Goal: Task Accomplishment & Management: Complete application form

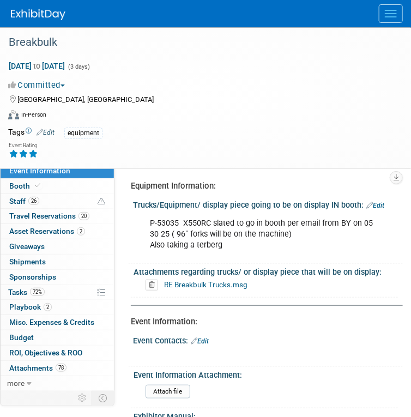
click at [124, 22] on div at bounding box center [211, 13] width 400 height 27
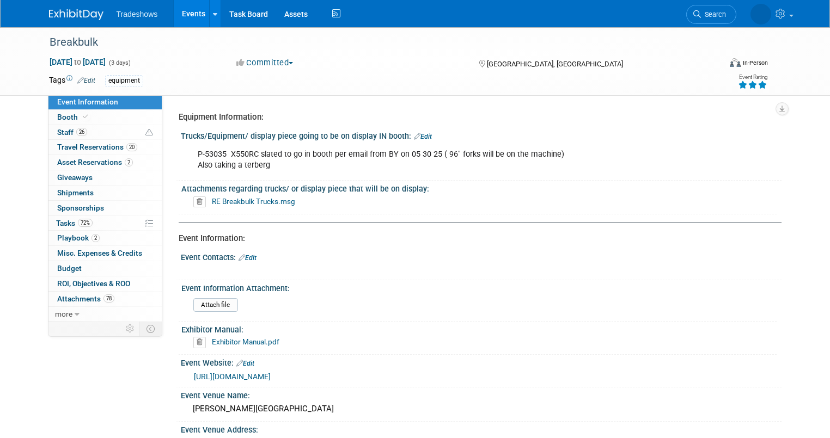
click at [178, 15] on link "Events" at bounding box center [194, 13] width 40 height 27
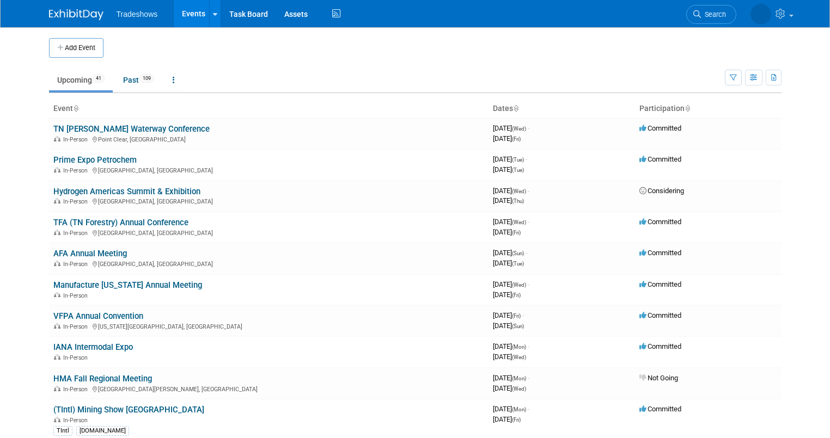
click at [66, 46] on button "Add Event" at bounding box center [76, 48] width 54 height 20
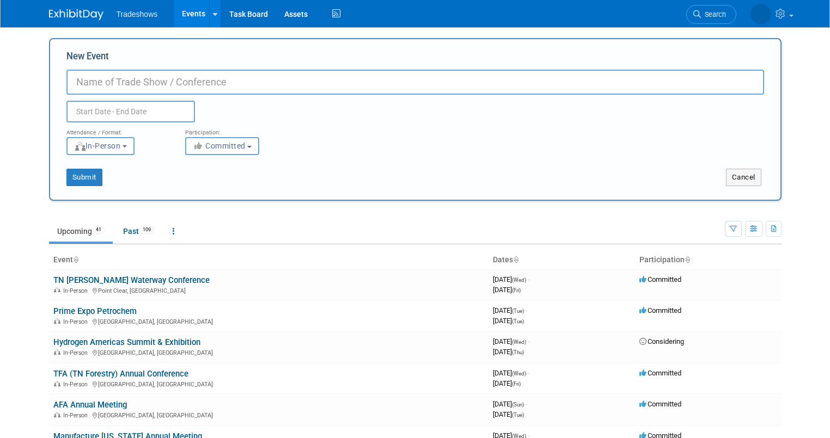
click at [84, 75] on input "New Event" at bounding box center [415, 82] width 698 height 25
type input "Houston Livestock Show and Rodeo"
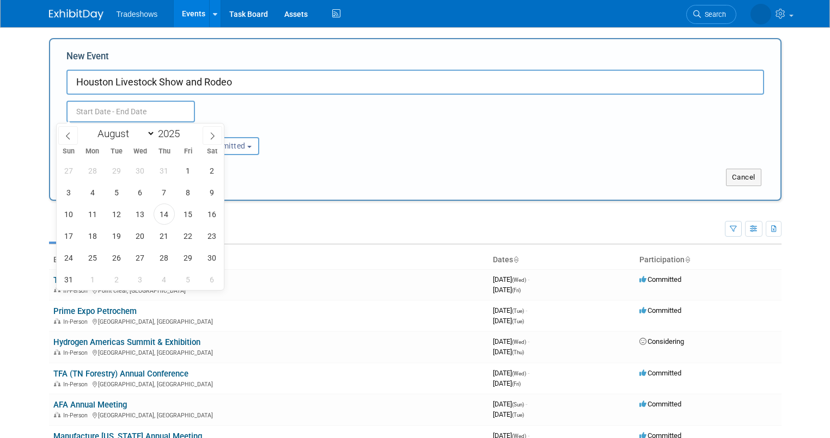
click at [90, 111] on input "text" at bounding box center [130, 112] width 129 height 22
click at [76, 114] on input "text" at bounding box center [130, 112] width 129 height 22
click at [148, 134] on select "January February March April May June July August September October November De…" at bounding box center [124, 134] width 63 height 14
select select "1"
click at [93, 127] on select "January February March April May June July August September October November De…" at bounding box center [124, 134] width 63 height 14
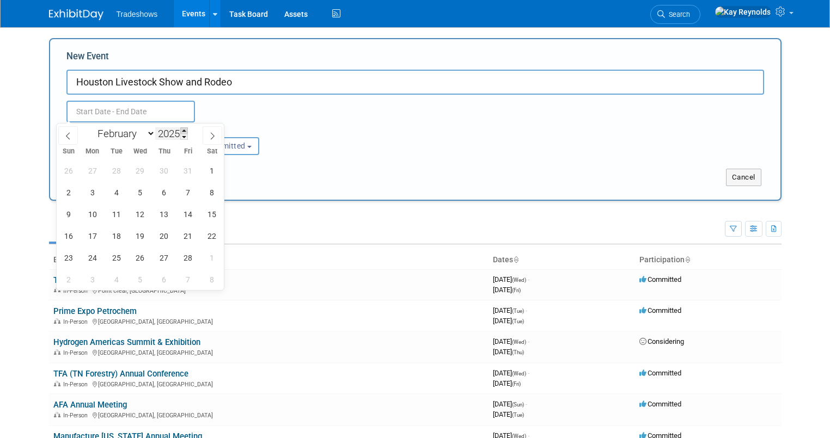
click at [184, 131] on span at bounding box center [184, 130] width 8 height 7
type input "2026"
click at [161, 239] on span "26" at bounding box center [164, 235] width 21 height 21
click at [207, 242] on span "28" at bounding box center [211, 235] width 21 height 21
type input "[DATE] to [DATE]"
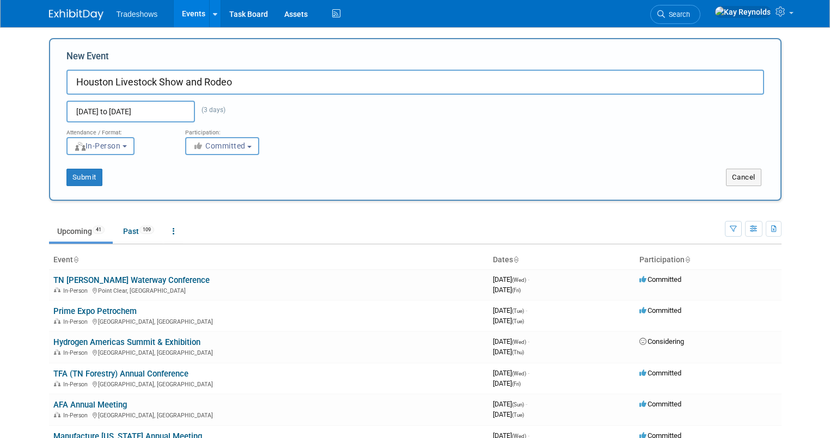
click at [231, 86] on input "Houston Livestock Show and Rodeo" at bounding box center [415, 82] width 698 height 25
click at [70, 177] on button "Submit" at bounding box center [84, 177] width 36 height 17
type input "Houston Livestock Show and Rodeo Cook off"
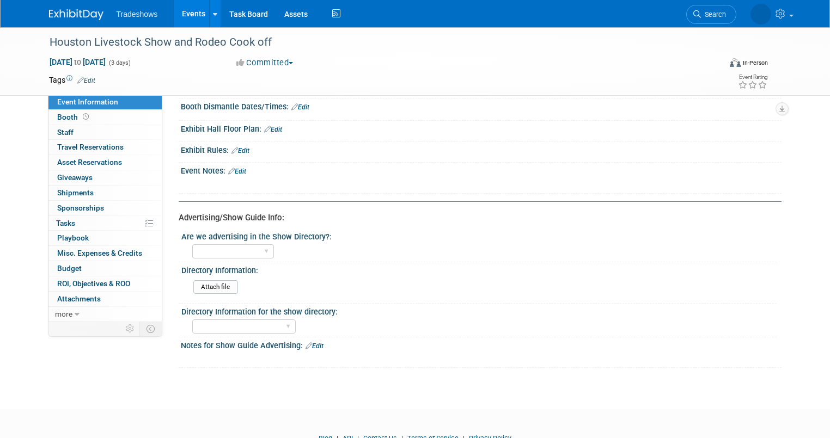
scroll to position [431, 0]
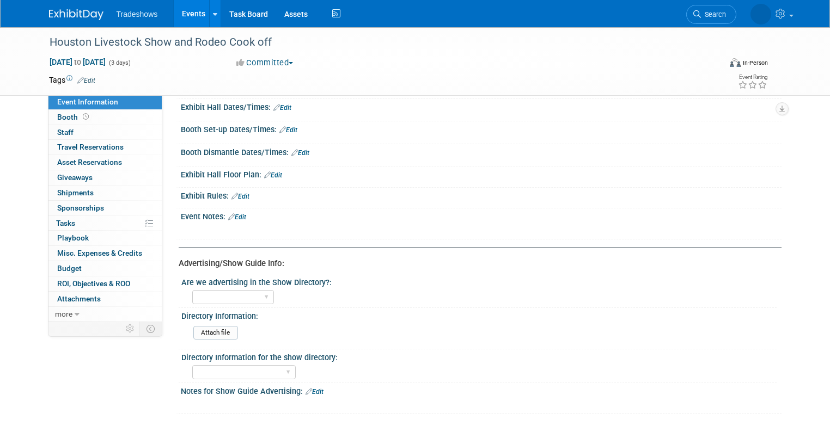
click at [231, 213] on link "Edit" at bounding box center [237, 217] width 18 height 8
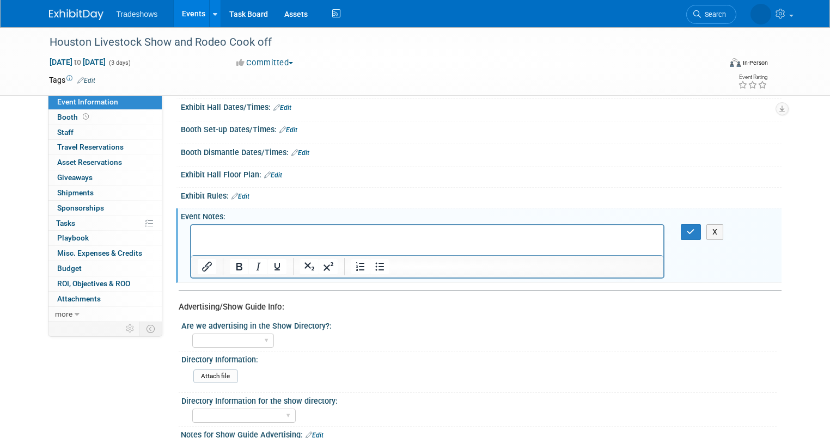
scroll to position [0, 0]
click at [204, 234] on p "Rich Text Area. Press ALT-0 for help." at bounding box center [427, 234] width 460 height 11
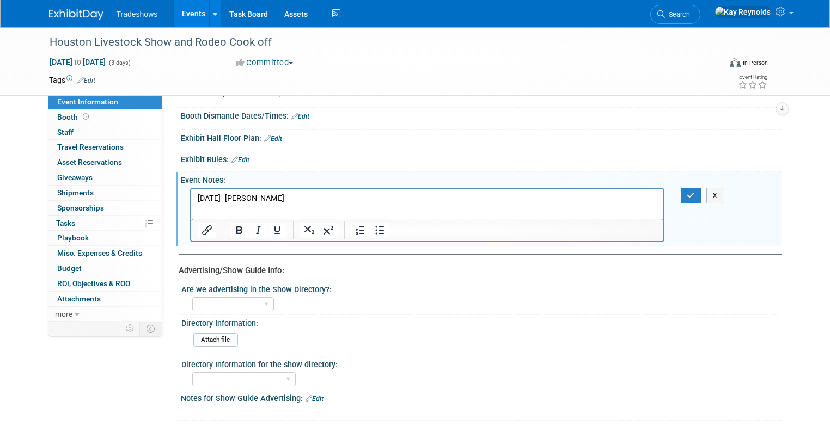
scroll to position [518, 0]
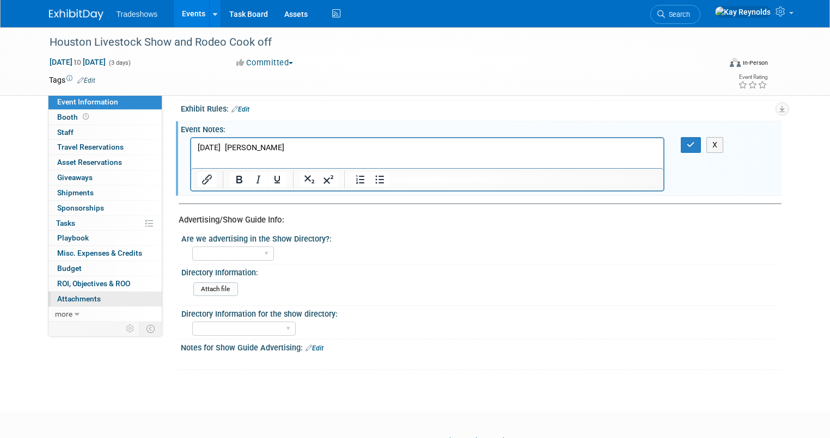
click at [78, 298] on span "Attachments 0" at bounding box center [79, 299] width 44 height 9
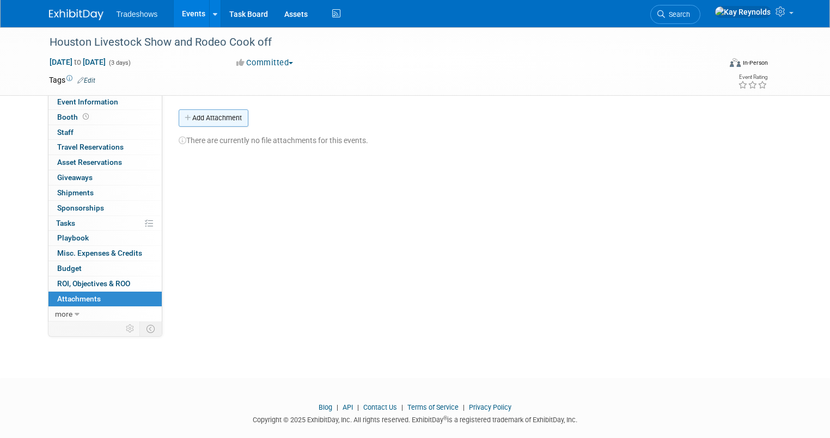
click at [194, 118] on button "Add Attachment" at bounding box center [214, 117] width 70 height 17
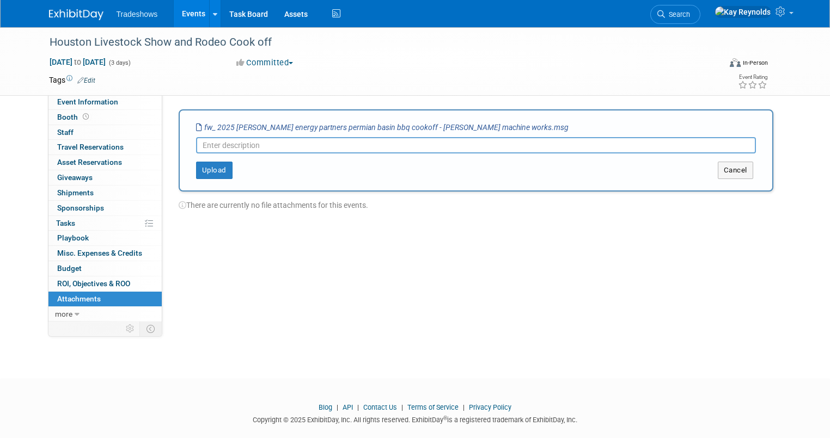
click at [200, 147] on input "text" at bounding box center [476, 145] width 560 height 16
type input "Info regarding"
click at [744, 170] on button "Cancel" at bounding box center [735, 170] width 35 height 17
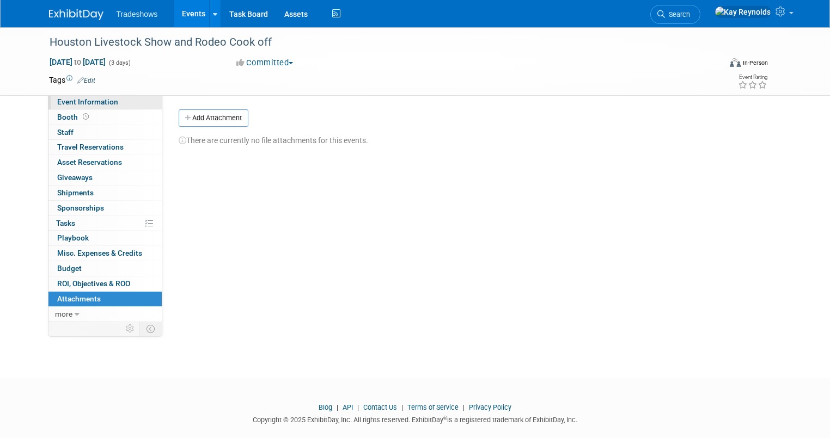
click at [79, 102] on span "Event Information" at bounding box center [87, 101] width 61 height 9
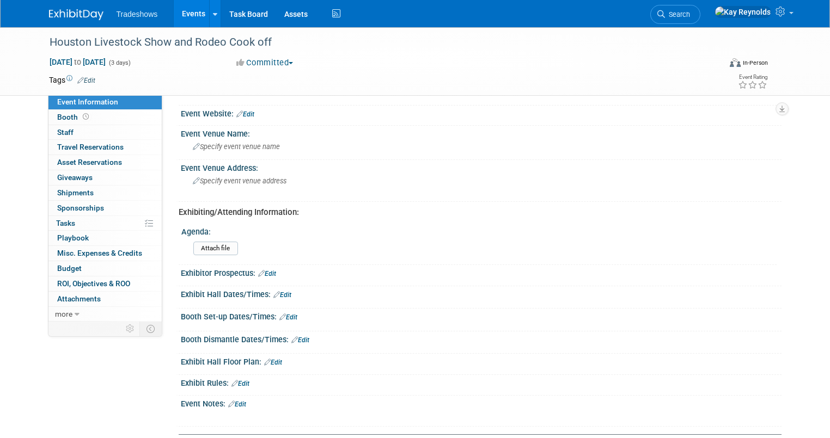
scroll to position [305, 0]
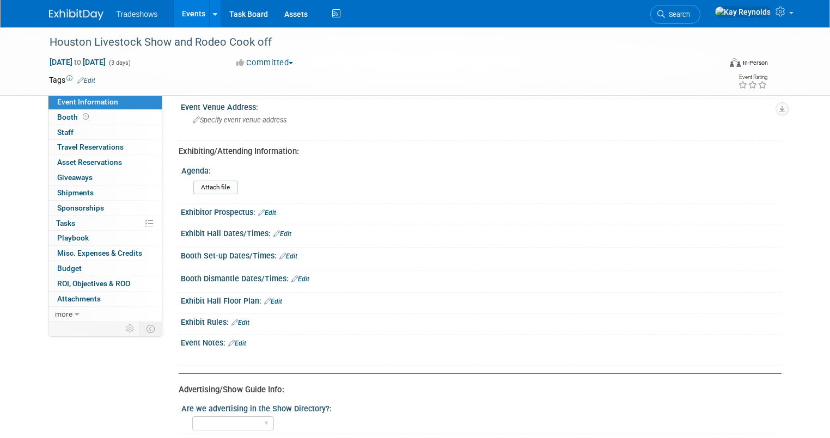
click at [231, 340] on link "Edit" at bounding box center [237, 344] width 18 height 8
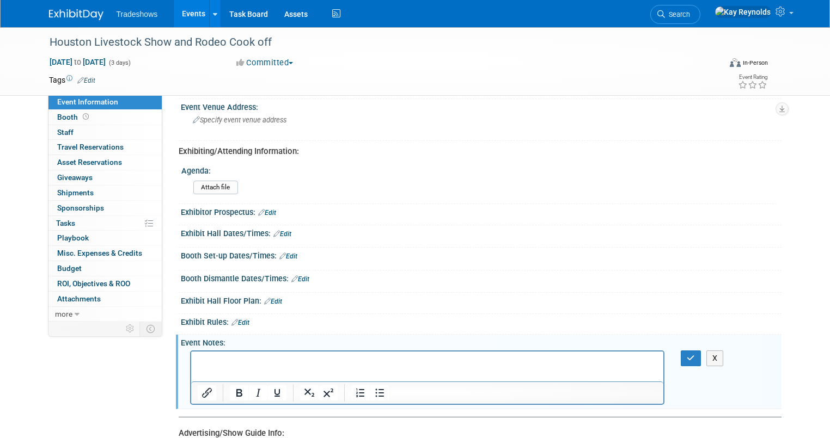
scroll to position [0, 0]
click at [319, 363] on p "﻿[URL][DOMAIN_NAME]" at bounding box center [427, 361] width 460 height 11
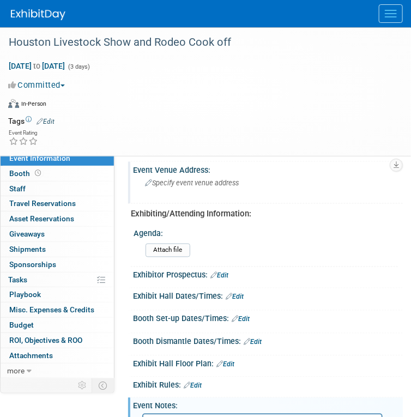
click at [224, 194] on div "Specify event venue address" at bounding box center [267, 186] width 253 height 25
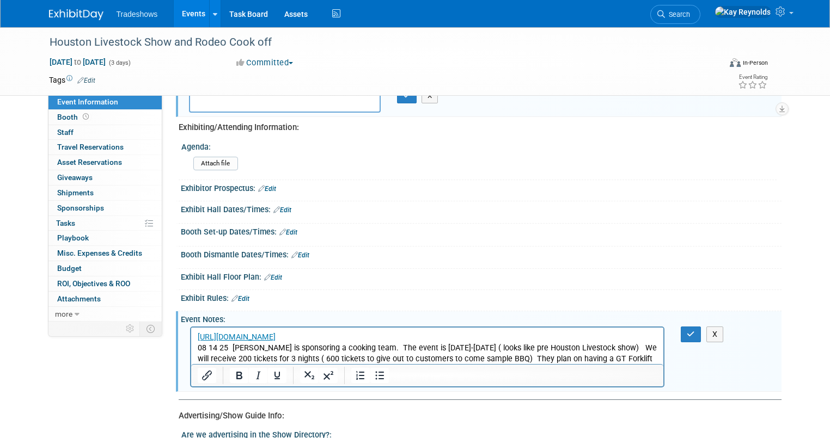
scroll to position [349, 0]
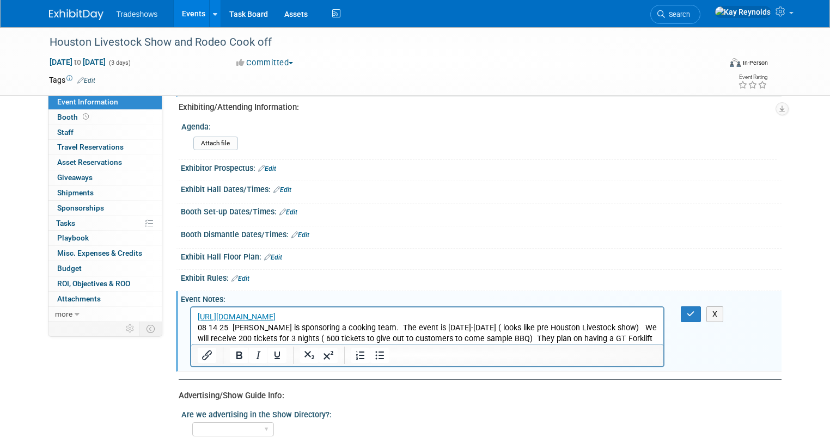
click at [610, 340] on p "08 14 25 [PERSON_NAME] is sponsoring a cooking team. The event is [DATE]-[DATE]…" at bounding box center [427, 339] width 460 height 33
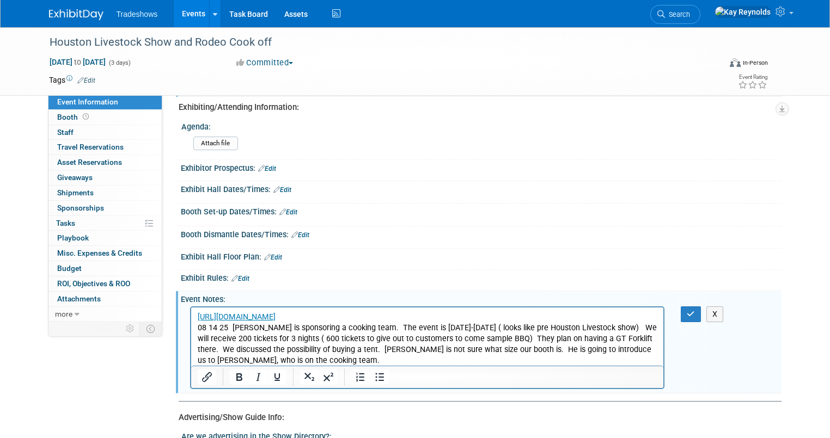
click at [257, 359] on p "08 14 25 [PERSON_NAME] is sponsoring a cooking team. The event is [DATE]-[DATE]…" at bounding box center [427, 345] width 460 height 44
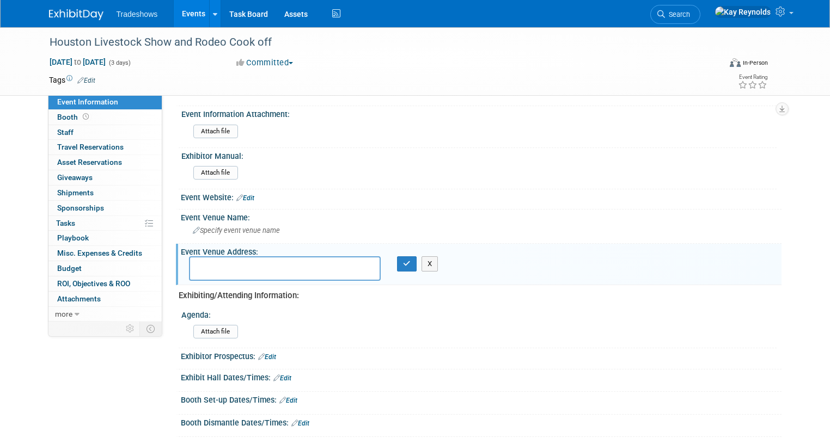
scroll to position [87, 0]
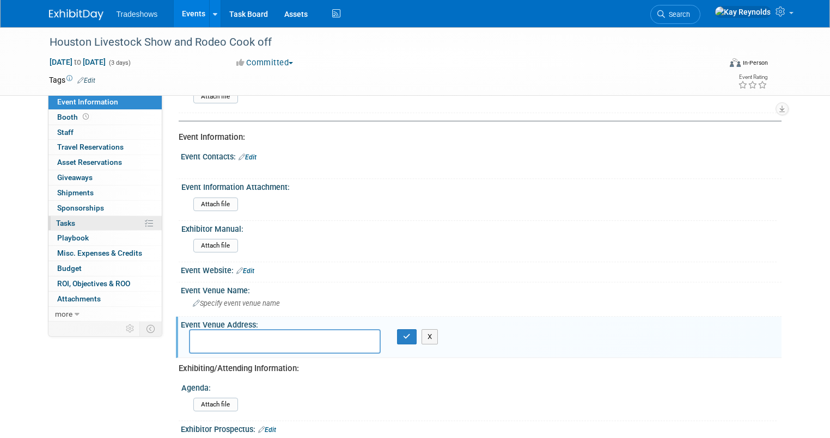
click at [63, 224] on span "Tasks 0%" at bounding box center [65, 223] width 19 height 9
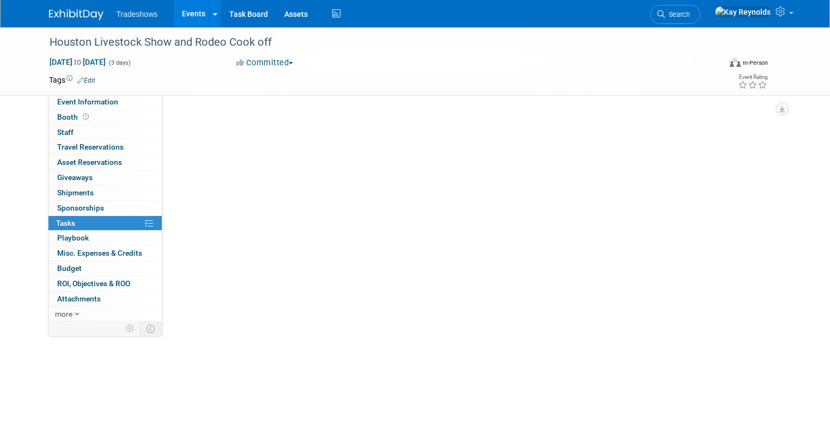
scroll to position [0, 0]
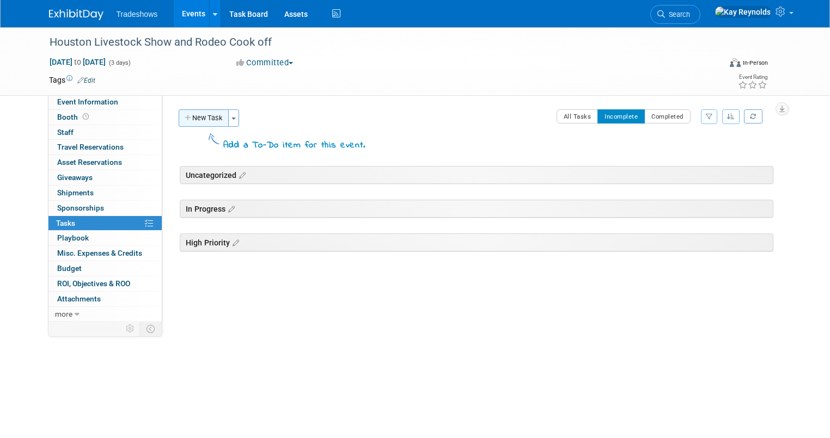
click at [185, 117] on button "New Task" at bounding box center [204, 117] width 50 height 17
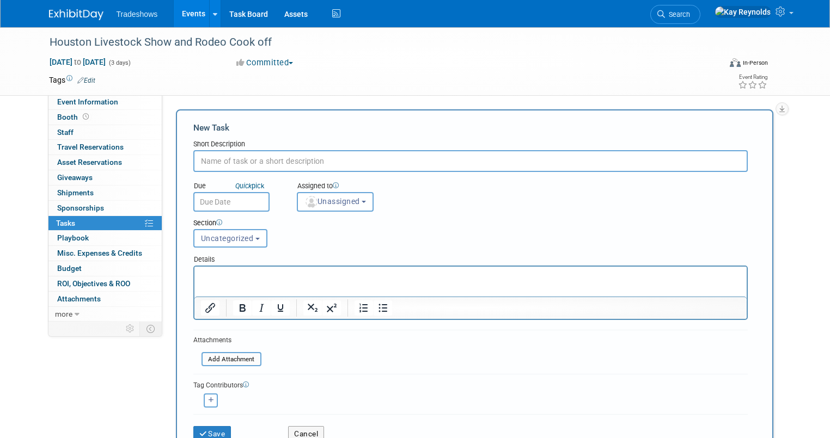
click at [205, 165] on input "text" at bounding box center [470, 161] width 554 height 22
click at [332, 197] on span "Unassigned" at bounding box center [332, 201] width 56 height 9
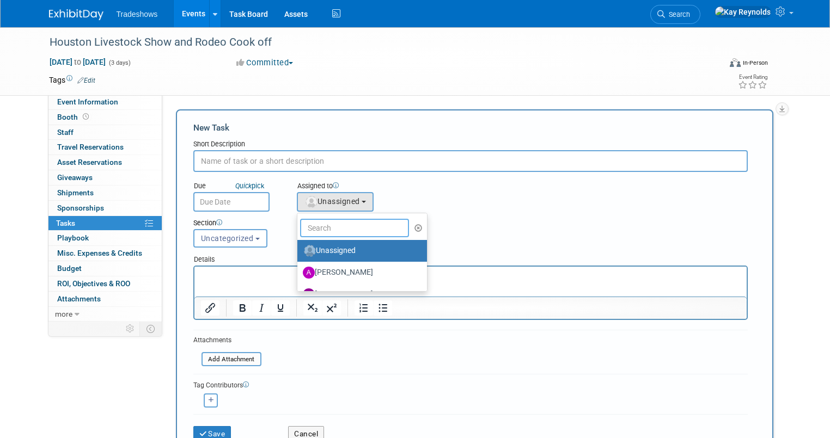
click at [319, 227] on input "text" at bounding box center [354, 228] width 109 height 19
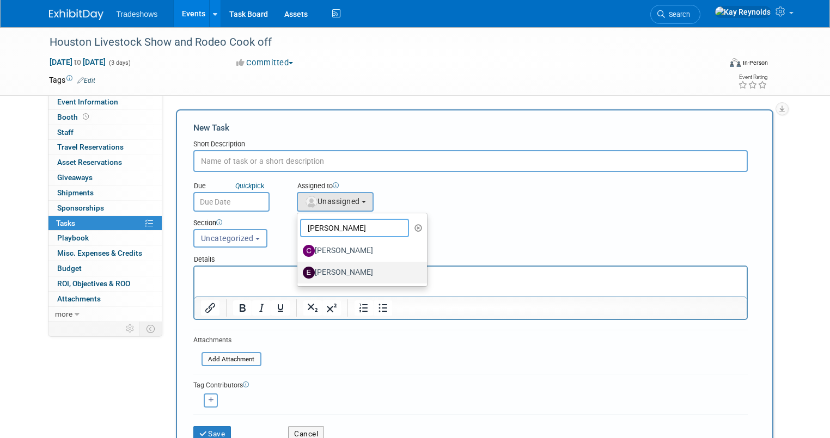
type input "[PERSON_NAME]"
click at [317, 268] on label "[PERSON_NAME]" at bounding box center [360, 272] width 114 height 17
click at [299, 268] on input "[PERSON_NAME]" at bounding box center [295, 271] width 7 height 7
select select "12c27735-6e03-4fb4-8db7-8cf1635efa37"
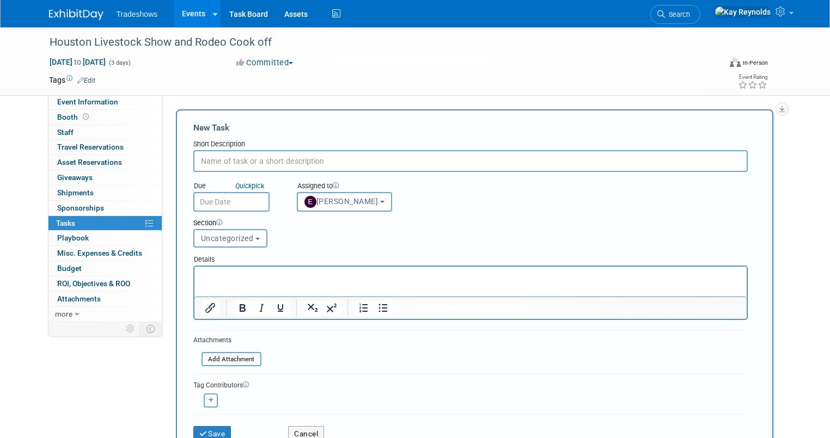
click at [226, 160] on input "text" at bounding box center [470, 161] width 554 height 22
click at [222, 157] on input "text" at bounding box center [470, 161] width 554 height 22
type input "Need to find out what items they wish to order for this event."
click at [212, 200] on input "text" at bounding box center [231, 202] width 76 height 20
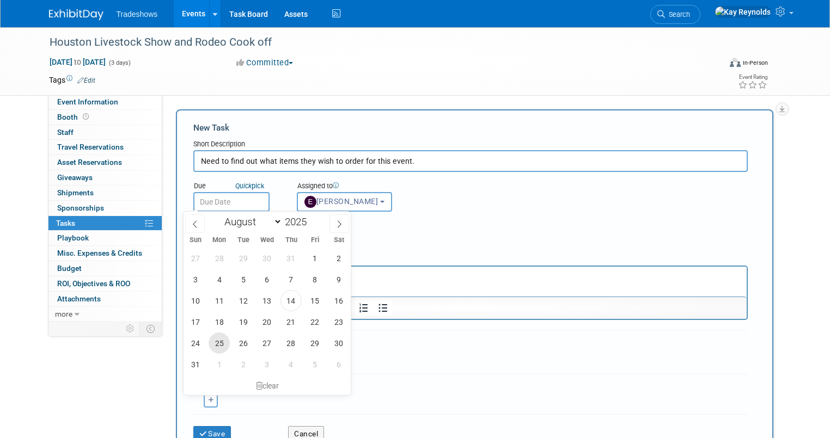
click at [218, 340] on span "25" at bounding box center [219, 343] width 21 height 21
type input "[DATE]"
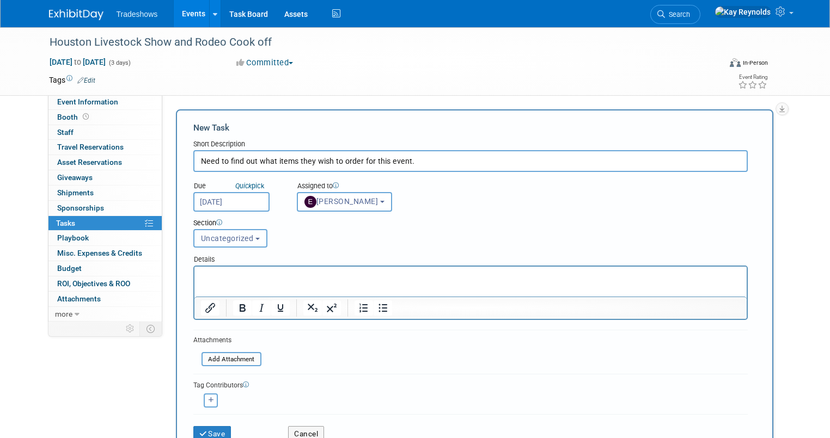
click at [224, 235] on span "Uncategorized" at bounding box center [227, 238] width 53 height 9
click at [204, 402] on button "button" at bounding box center [211, 401] width 14 height 14
select select
click at [220, 422] on input "text" at bounding box center [253, 429] width 109 height 19
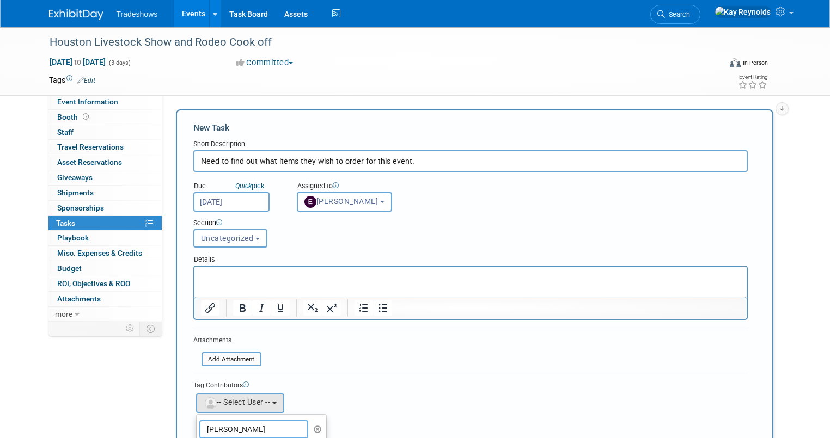
click at [244, 435] on input "[PERSON_NAME]" at bounding box center [253, 429] width 109 height 19
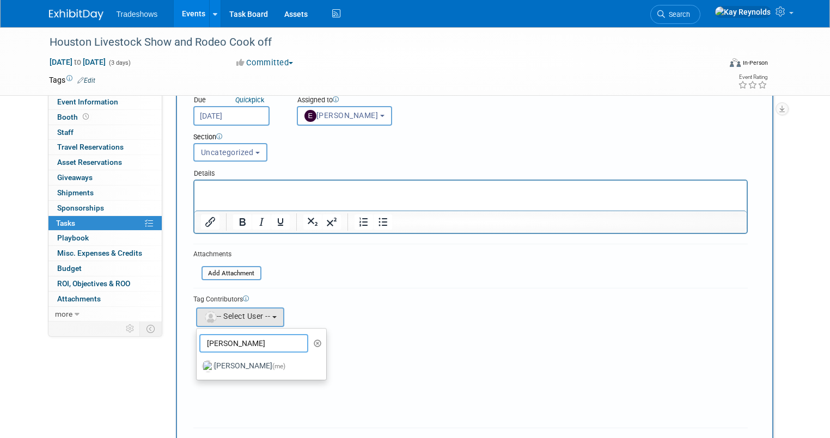
scroll to position [87, 0]
type input "[PERSON_NAME]"
click at [251, 361] on label "[PERSON_NAME] (me)" at bounding box center [259, 365] width 114 height 17
click at [198, 361] on input "[PERSON_NAME] (me)" at bounding box center [194, 364] width 7 height 7
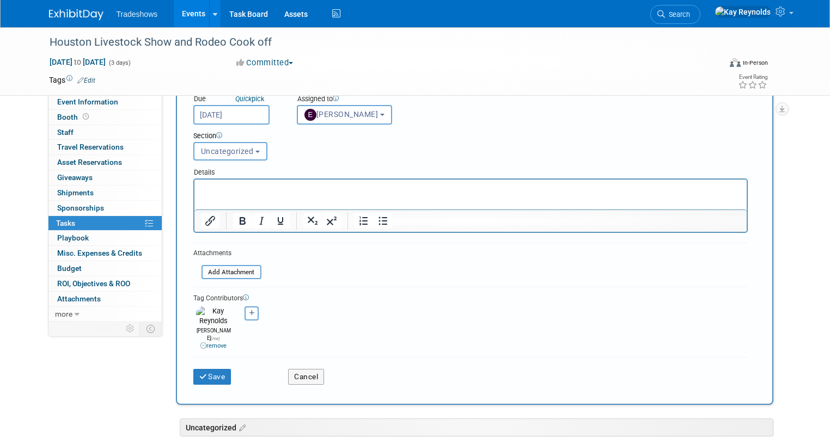
click at [245, 307] on button "button" at bounding box center [252, 314] width 14 height 14
select select
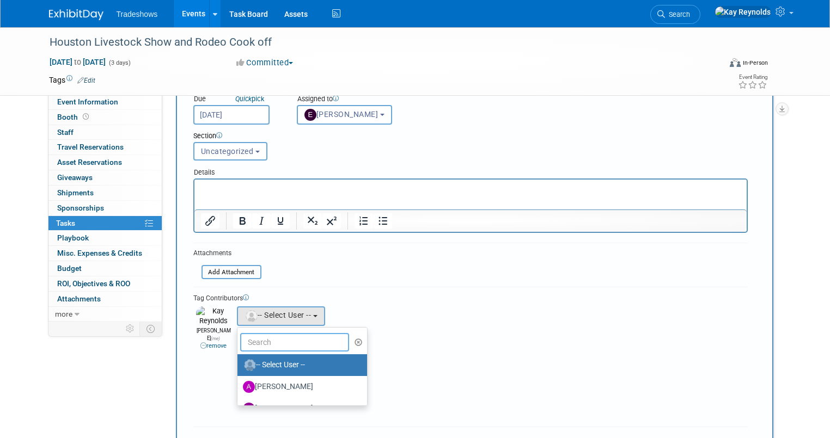
click at [249, 340] on input "text" at bounding box center [294, 342] width 109 height 19
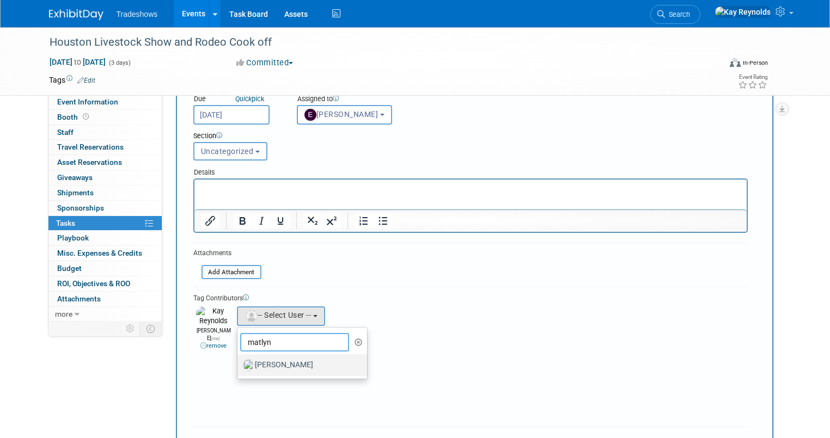
type input "matlyn"
click at [265, 363] on label "[PERSON_NAME]" at bounding box center [300, 365] width 114 height 17
click at [239, 363] on input "[PERSON_NAME]" at bounding box center [235, 364] width 7 height 7
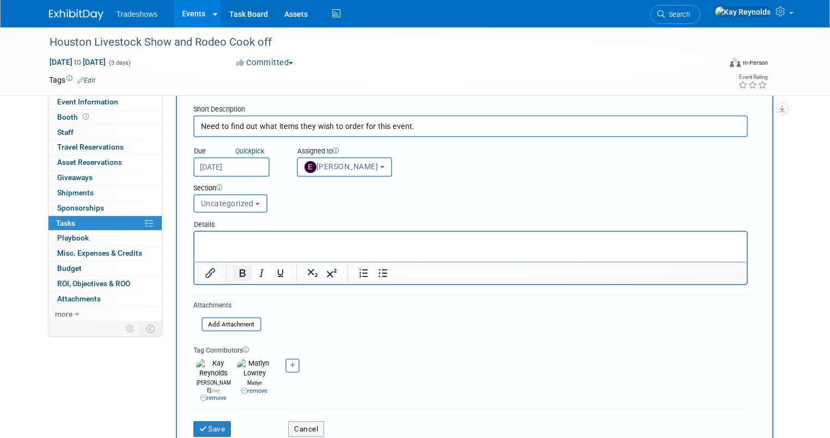
scroll to position [0, 0]
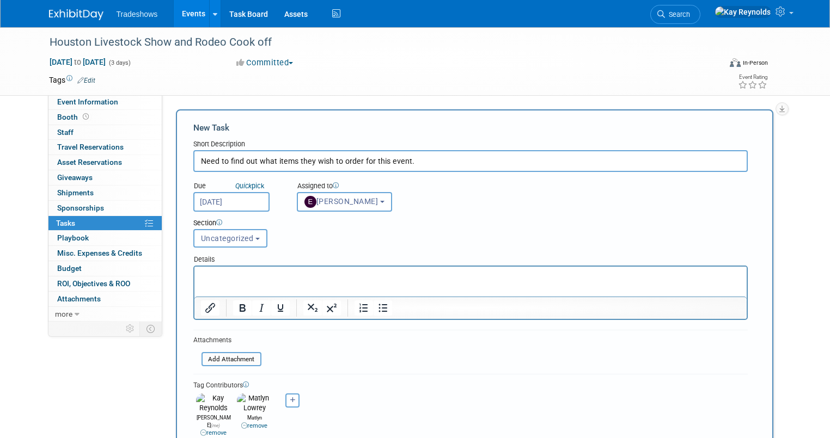
click at [204, 273] on p "Rich Text Area. Press ALT-0 for help." at bounding box center [470, 276] width 540 height 11
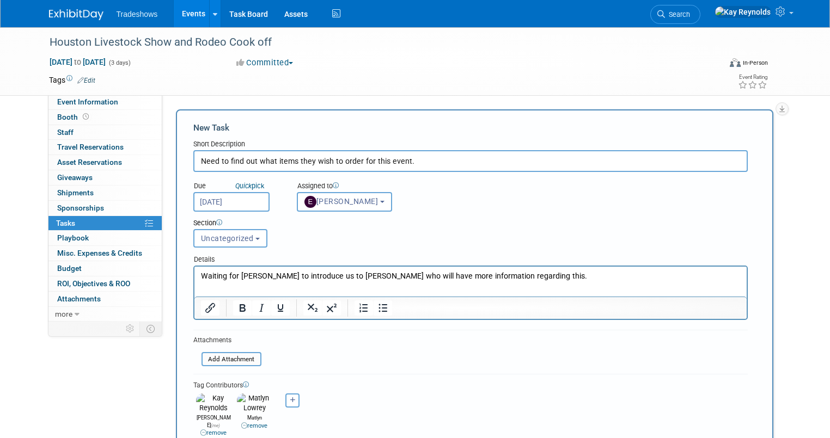
click at [338, 393] on div "[PERSON_NAME] remove [PERSON_NAME] remove" at bounding box center [470, 414] width 554 height 47
